Goal: Task Accomplishment & Management: Complete application form

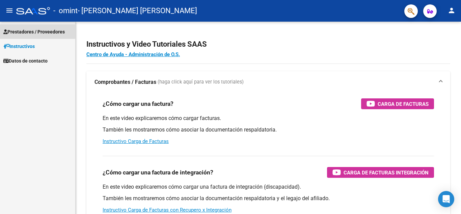
click at [40, 25] on link "Prestadores / Proveedores" at bounding box center [37, 31] width 75 height 15
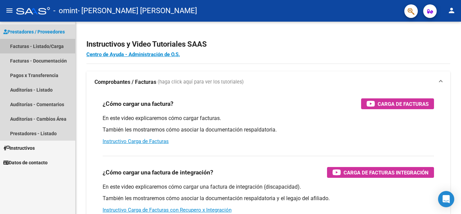
click at [46, 50] on link "Facturas - Listado/Carga" at bounding box center [37, 46] width 75 height 15
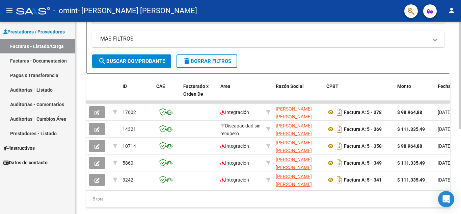
scroll to position [132, 0]
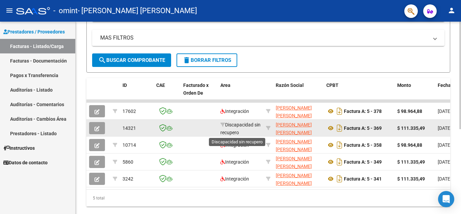
click at [228, 130] on span "Discapacidad sin recupero" at bounding box center [240, 128] width 40 height 13
click at [206, 124] on datatable-body-cell at bounding box center [199, 127] width 37 height 17
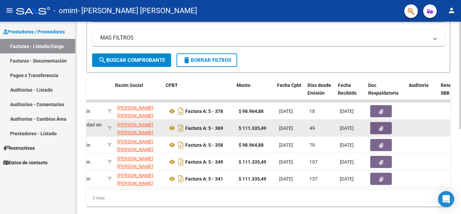
scroll to position [0, 161]
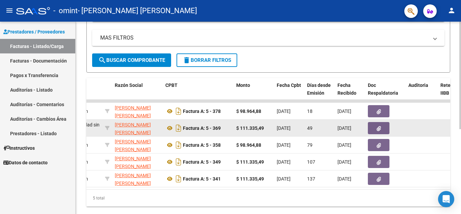
click at [240, 129] on strong "$ 111.335,49" at bounding box center [250, 127] width 28 height 5
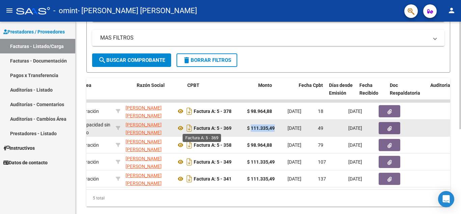
scroll to position [0, 139]
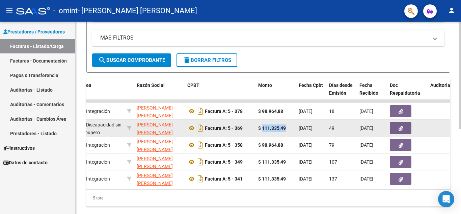
click at [265, 125] on strong "$ 111.335,49" at bounding box center [272, 127] width 28 height 5
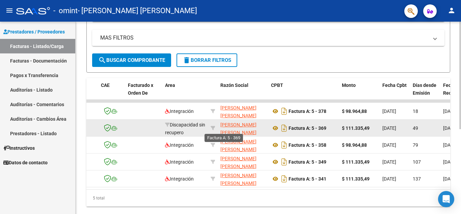
scroll to position [0, 54]
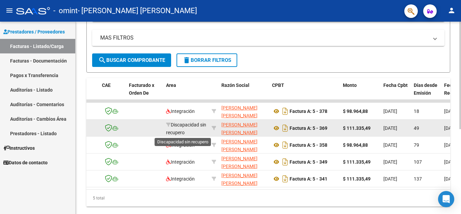
click at [179, 129] on span "Discapacidad sin recupero" at bounding box center [186, 128] width 40 height 13
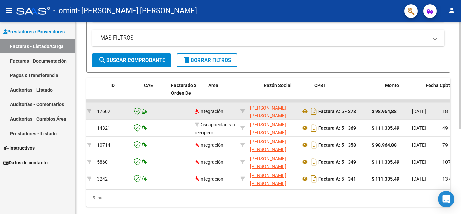
scroll to position [0, 0]
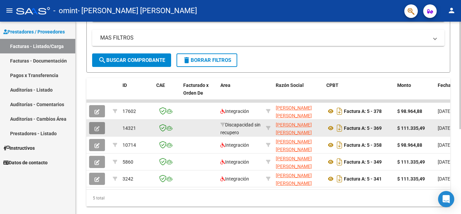
click at [91, 127] on button "button" at bounding box center [97, 128] width 16 height 12
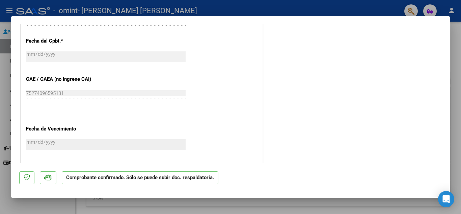
scroll to position [307, 0]
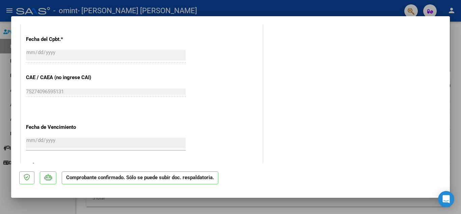
click at [0, 80] on div at bounding box center [230, 107] width 461 height 214
type input "$ 0,00"
